Goal: Information Seeking & Learning: Learn about a topic

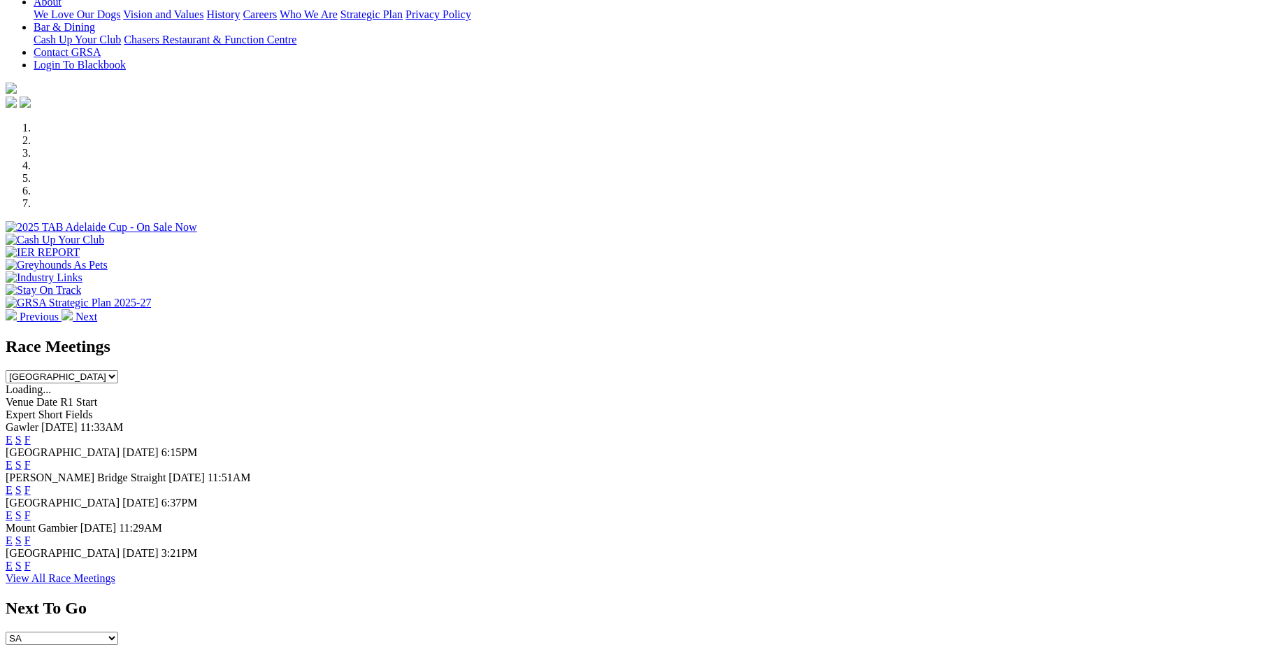
scroll to position [387, 0]
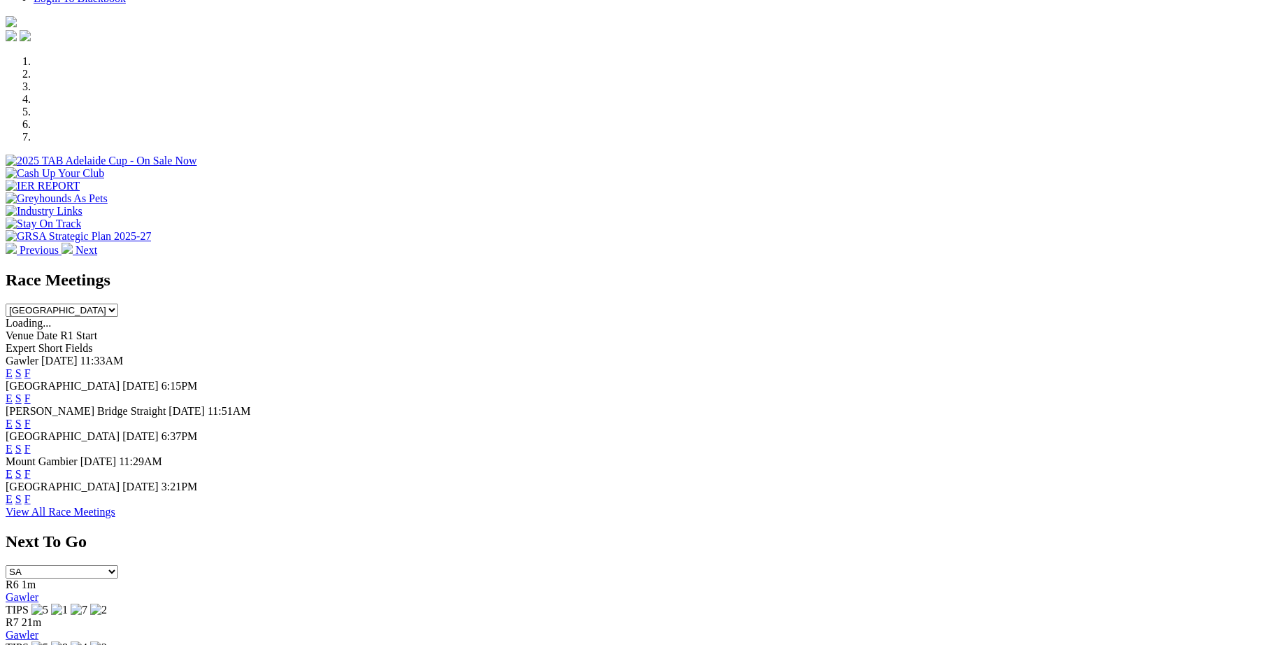
click at [31, 499] on link "F" at bounding box center [27, 499] width 6 height 12
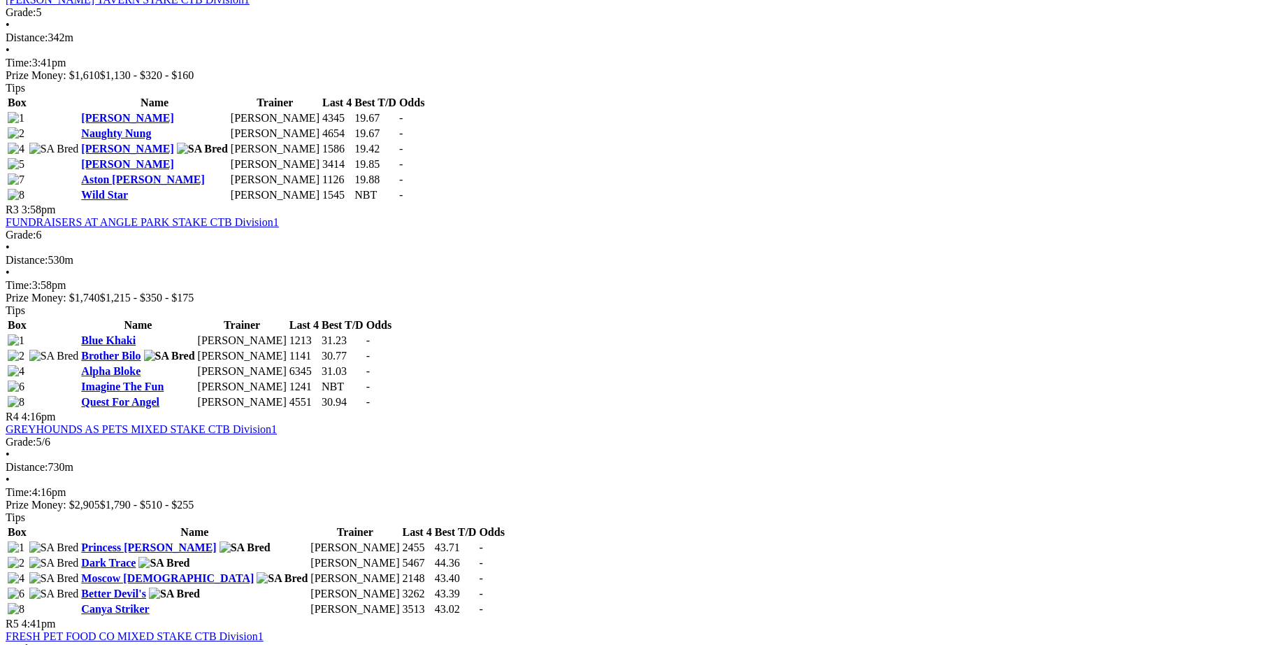
scroll to position [967, 0]
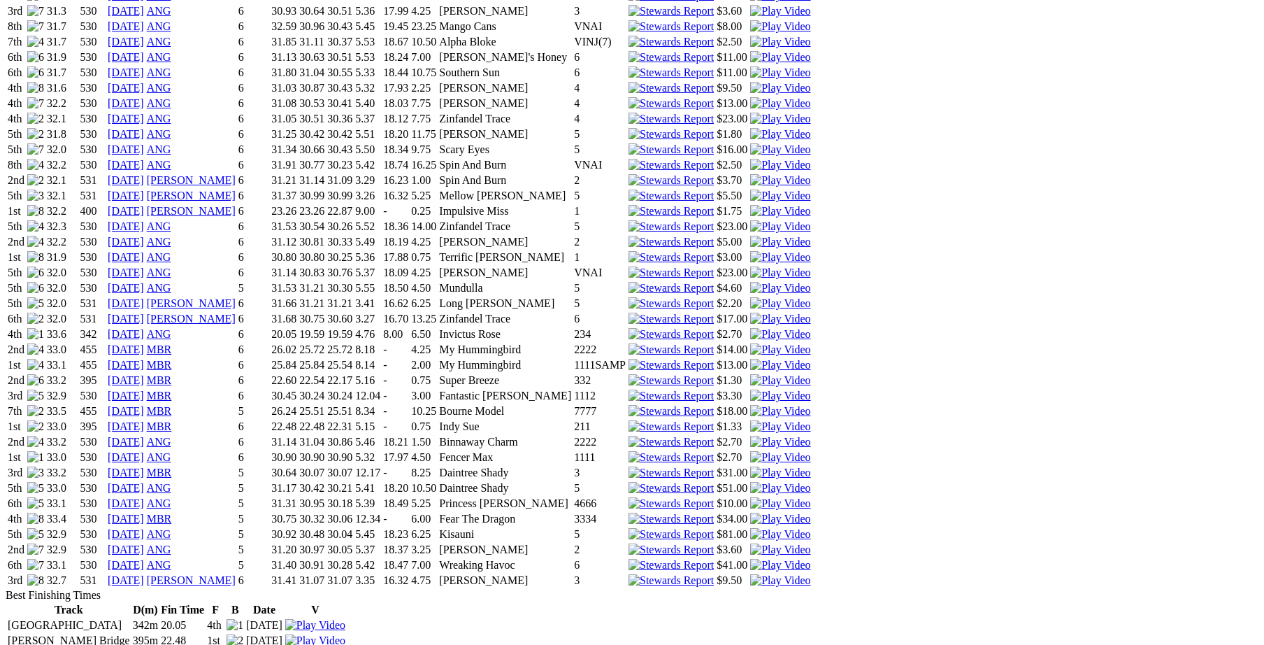
scroll to position [1063, 0]
